Goal: Find specific page/section: Find specific page/section

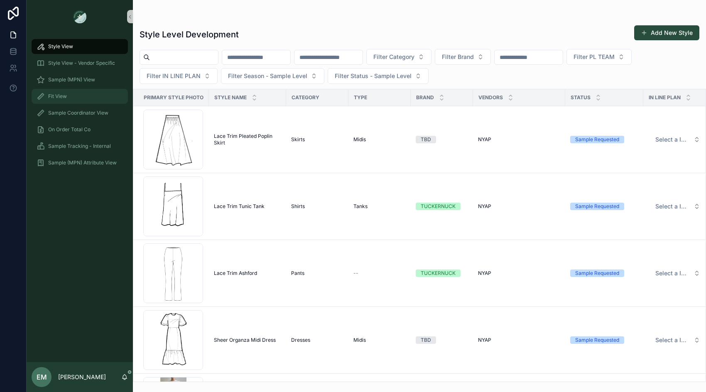
click at [78, 97] on div "Fit View" at bounding box center [80, 96] width 86 height 13
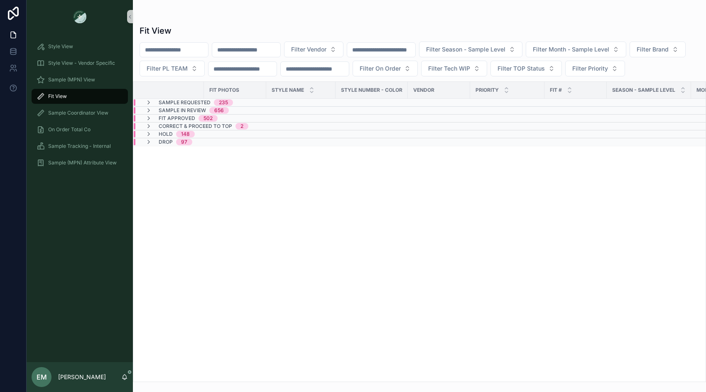
click at [201, 50] on input "scrollable content" at bounding box center [174, 50] width 68 height 12
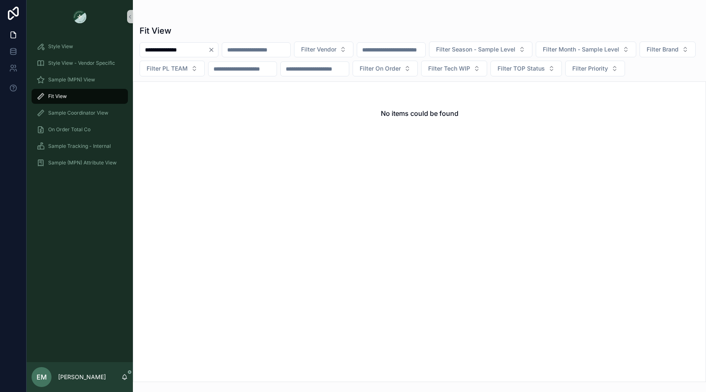
type input "**********"
click at [218, 50] on button "Clear" at bounding box center [213, 49] width 10 height 7
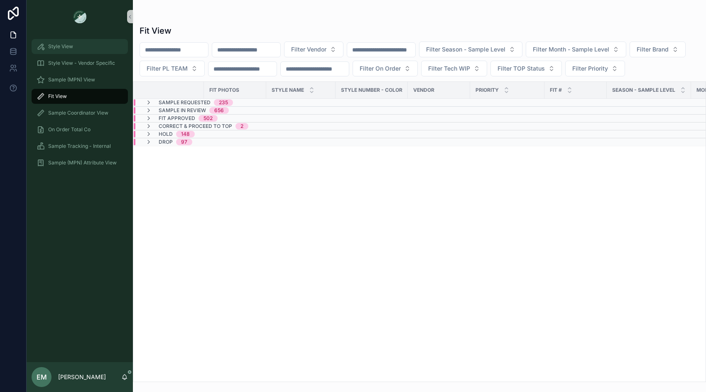
click at [99, 52] on div "Style View" at bounding box center [80, 46] width 86 height 13
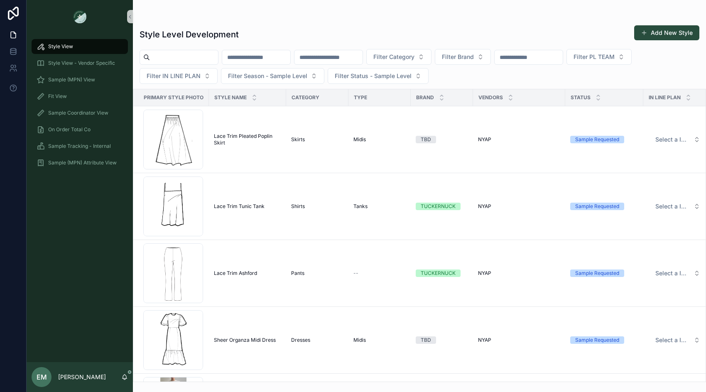
click at [201, 59] on input "scrollable content" at bounding box center [184, 57] width 68 height 12
type input "**********"
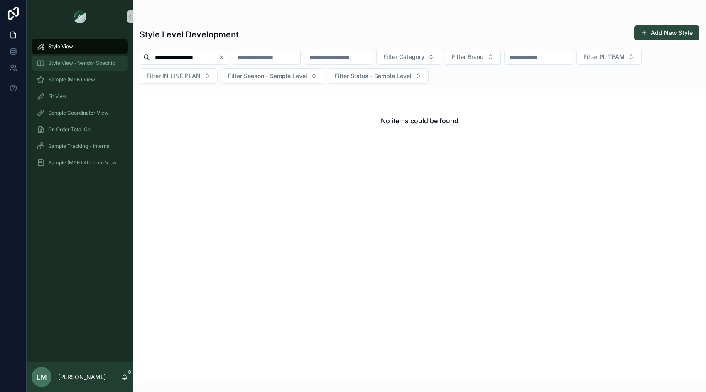
drag, startPoint x: 217, startPoint y: 59, endPoint x: 118, endPoint y: 59, distance: 98.8
click at [119, 58] on div "**********" at bounding box center [366, 196] width 679 height 392
click at [261, 57] on input "scrollable content" at bounding box center [256, 57] width 68 height 12
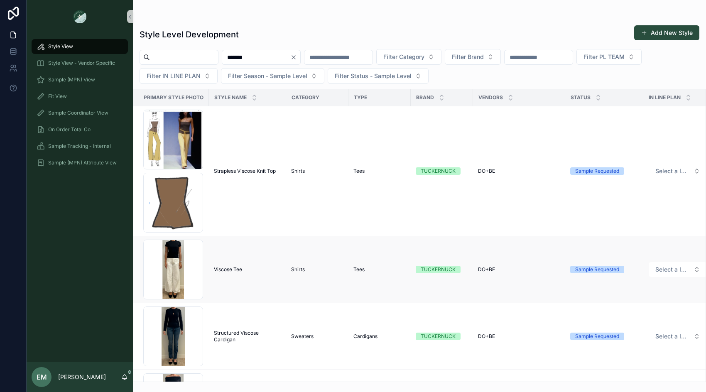
type input "*******"
click at [217, 271] on span "Viscose Tee" at bounding box center [228, 269] width 28 height 7
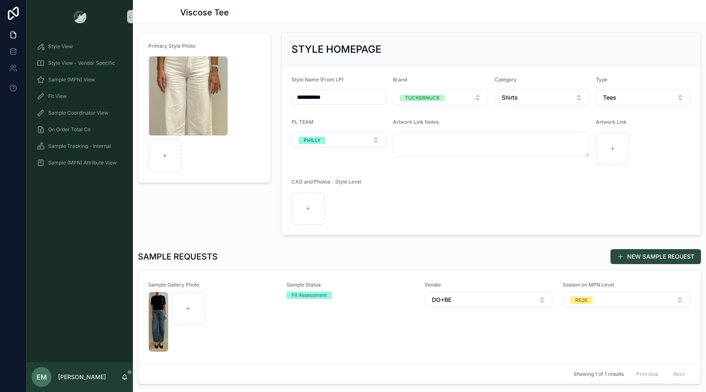
scroll to position [72, 0]
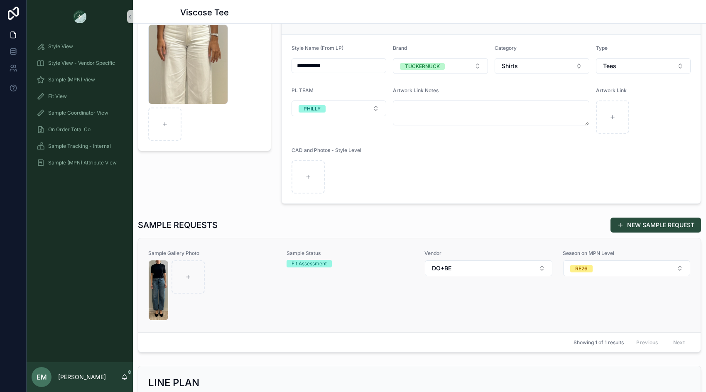
click at [262, 305] on div "scrollable content" at bounding box center [212, 290] width 127 height 60
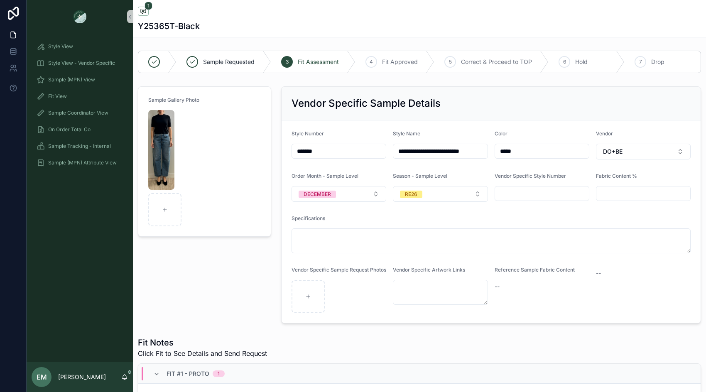
drag, startPoint x: 348, startPoint y: 147, endPoint x: 284, endPoint y: 146, distance: 63.9
click at [284, 146] on form "**********" at bounding box center [490, 221] width 419 height 203
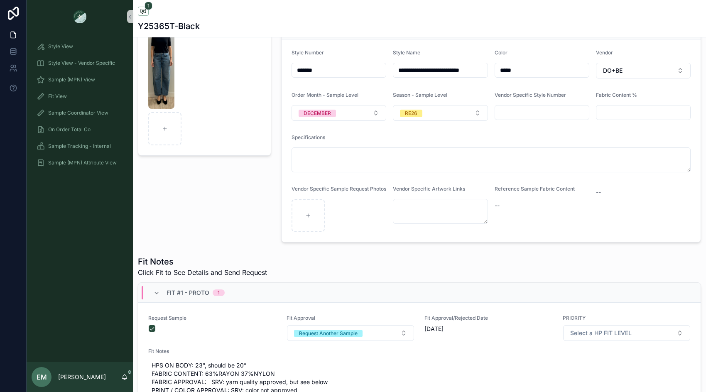
scroll to position [57, 0]
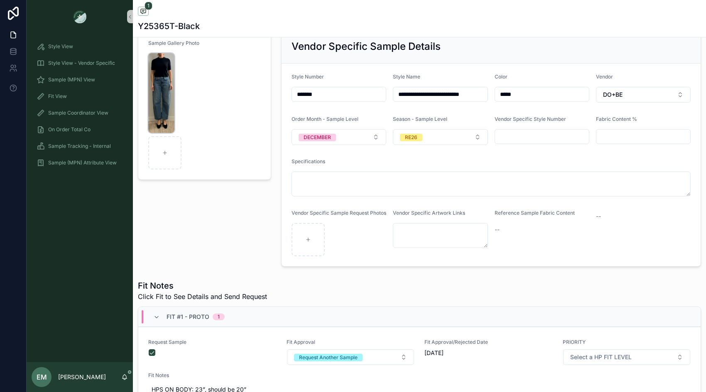
click at [161, 71] on img "scrollable content" at bounding box center [161, 93] width 26 height 80
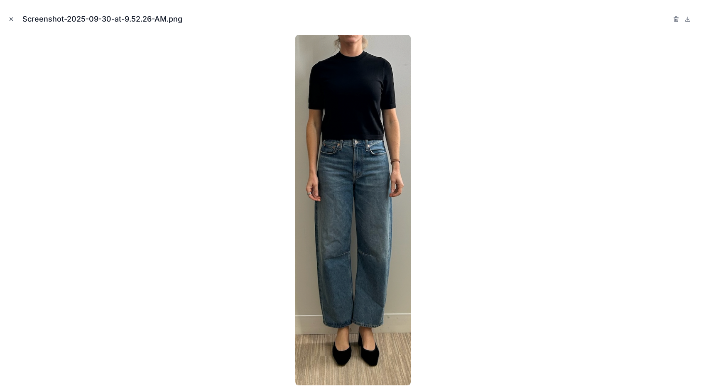
click at [10, 20] on icon "Close modal" at bounding box center [11, 19] width 6 height 6
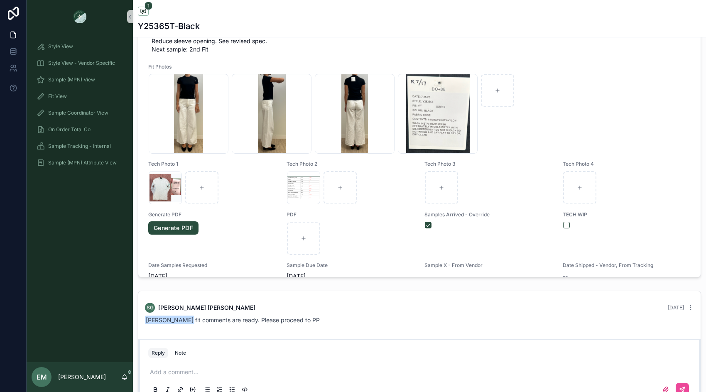
scroll to position [42, 0]
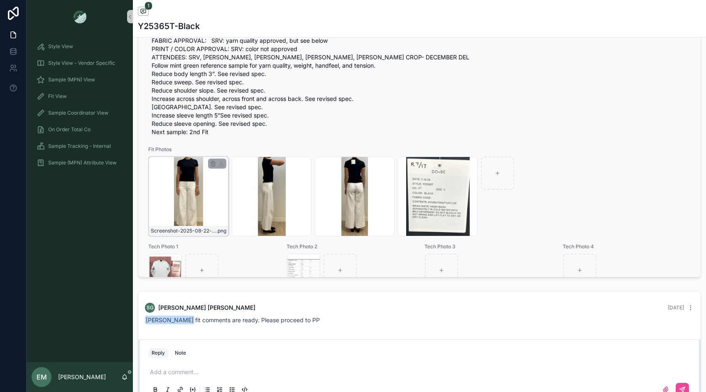
click at [194, 225] on div "Screenshot-2025-08-22-at-10.16.46-AM .png" at bounding box center [189, 197] width 80 height 80
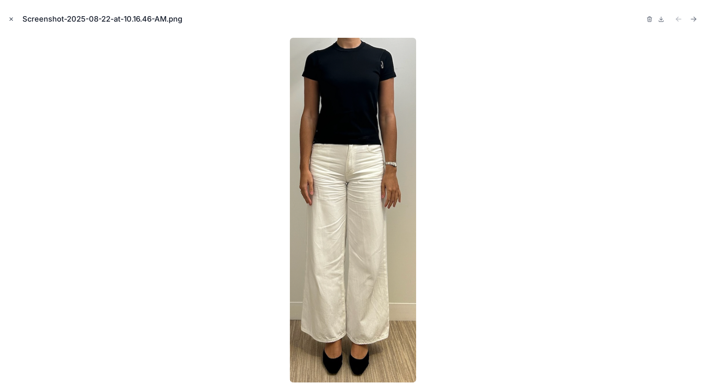
click at [14, 20] on icon "Close modal" at bounding box center [11, 19] width 6 height 6
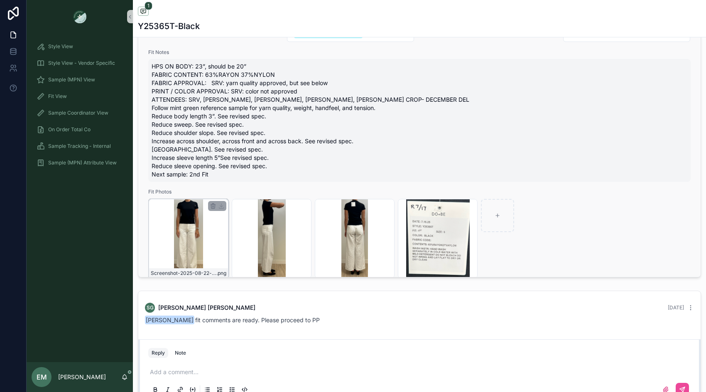
click at [188, 247] on div "Screenshot-2025-08-22-at-10.16.46-AM .png" at bounding box center [189, 239] width 80 height 80
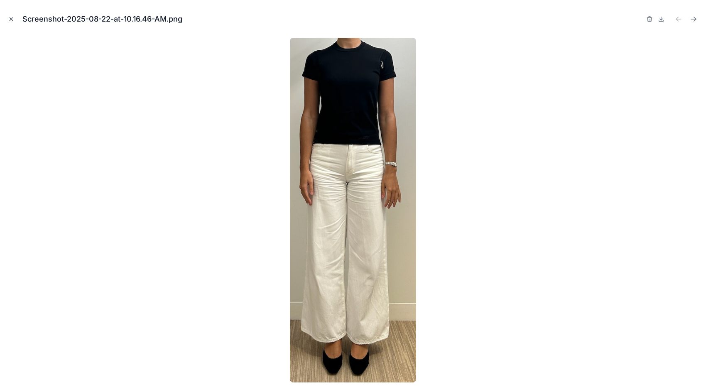
click at [10, 18] on icon "Close modal" at bounding box center [11, 19] width 3 height 3
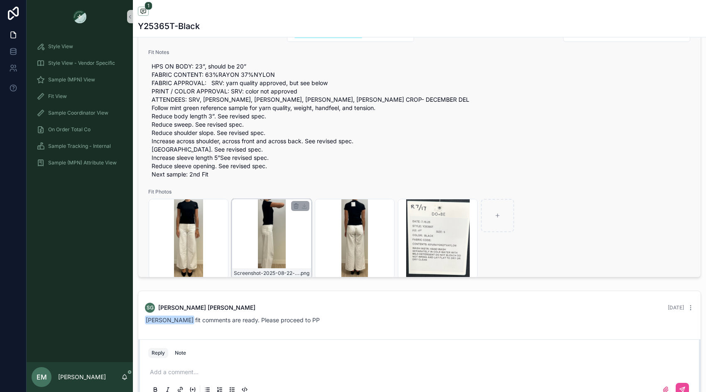
click at [269, 253] on div "Screenshot-2025-08-22-at-10.16.49-AM .png" at bounding box center [272, 239] width 80 height 80
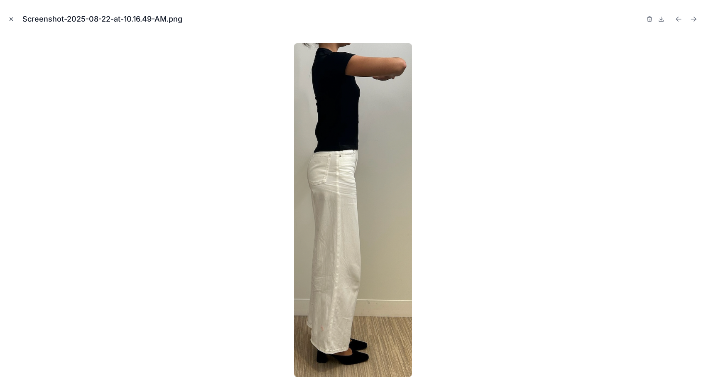
click at [10, 20] on icon "Close modal" at bounding box center [11, 19] width 3 height 3
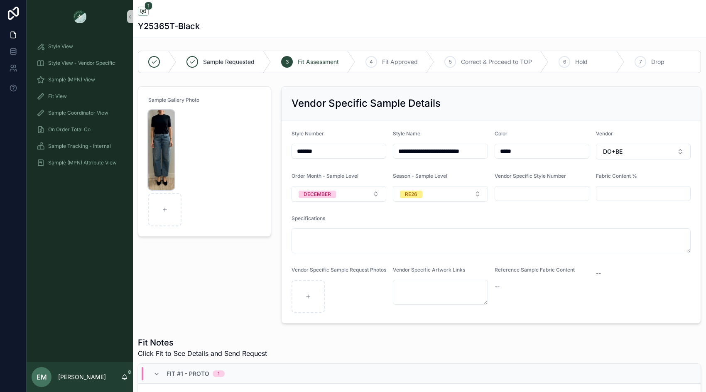
click at [162, 164] on img "scrollable content" at bounding box center [161, 150] width 26 height 80
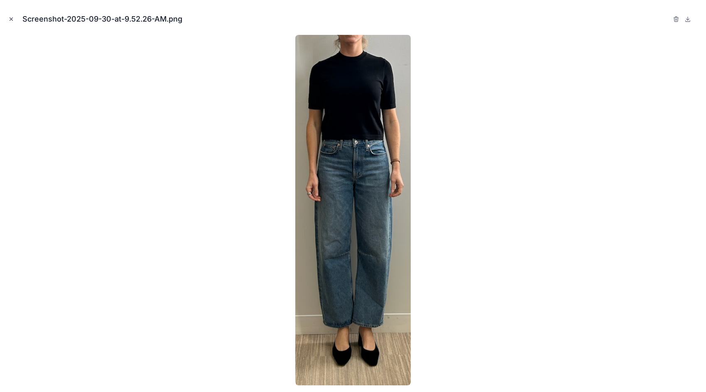
click at [12, 17] on icon "Close modal" at bounding box center [11, 19] width 6 height 6
